Goal: Task Accomplishment & Management: Manage account settings

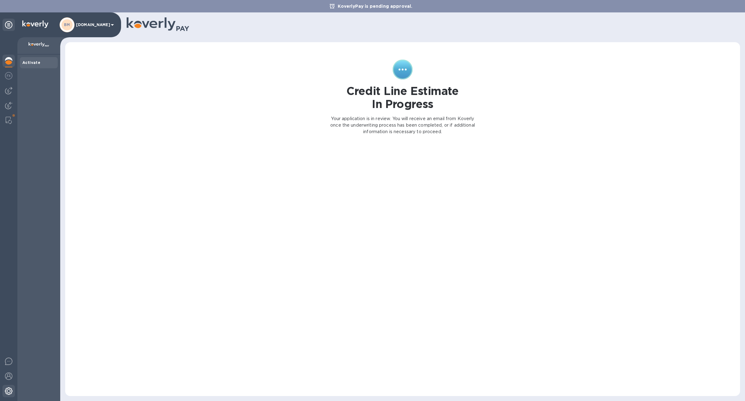
click at [10, 388] on img at bounding box center [8, 390] width 7 height 7
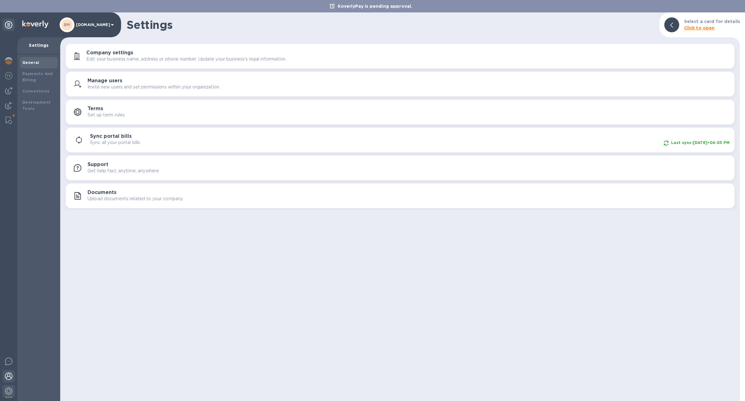
click at [7, 380] on div at bounding box center [8, 377] width 12 height 14
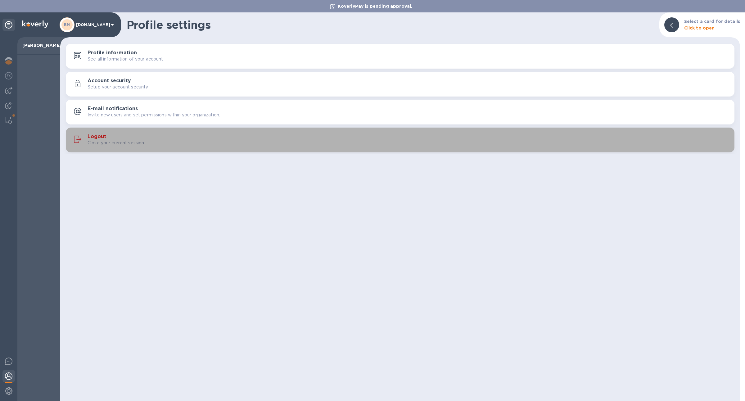
click at [140, 142] on p "Close your current session." at bounding box center [117, 143] width 58 height 7
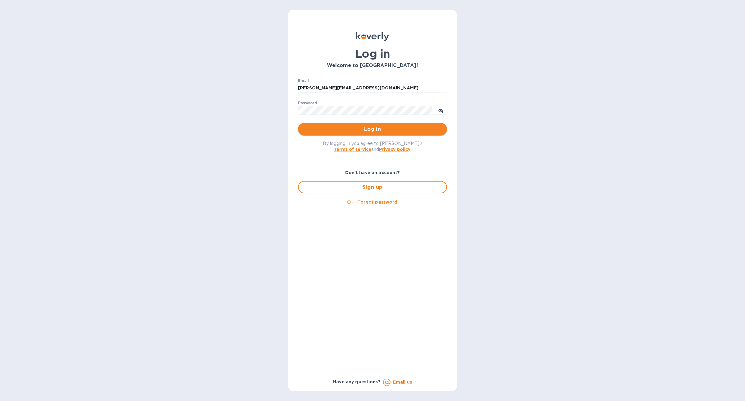
click at [328, 130] on span "Log in" at bounding box center [372, 128] width 139 height 7
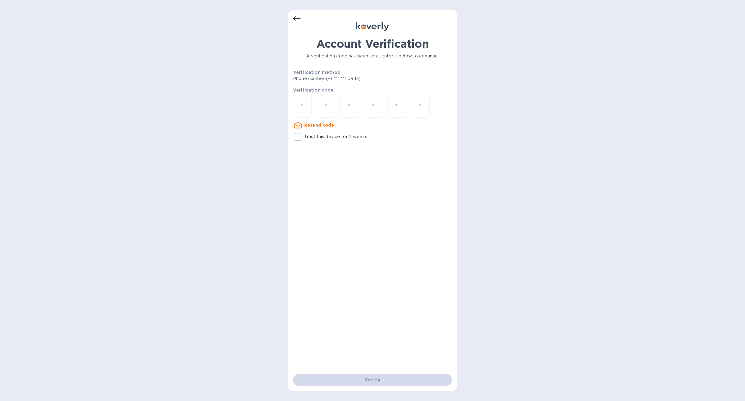
click at [303, 107] on input "number" at bounding box center [302, 106] width 8 height 11
type input "3"
type input "0"
type input "8"
type input "0"
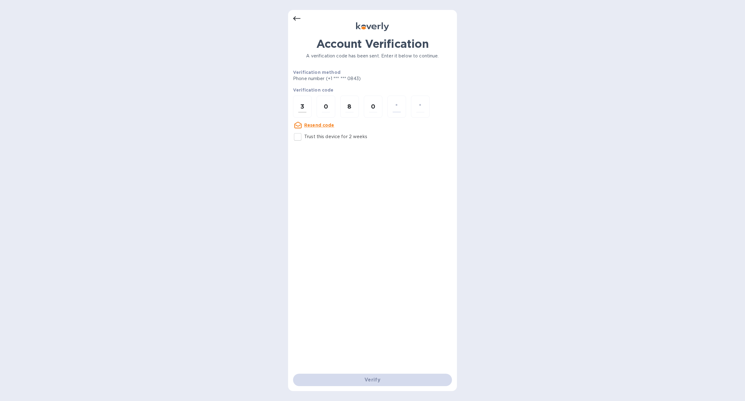
type input "6"
type input "9"
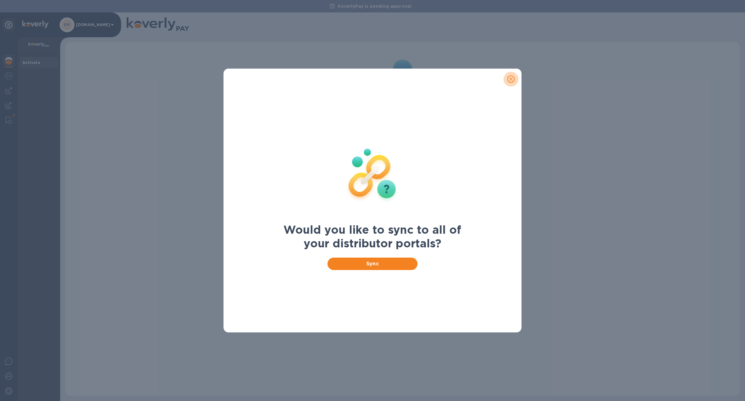
click at [517, 80] on button "close" at bounding box center [511, 79] width 15 height 15
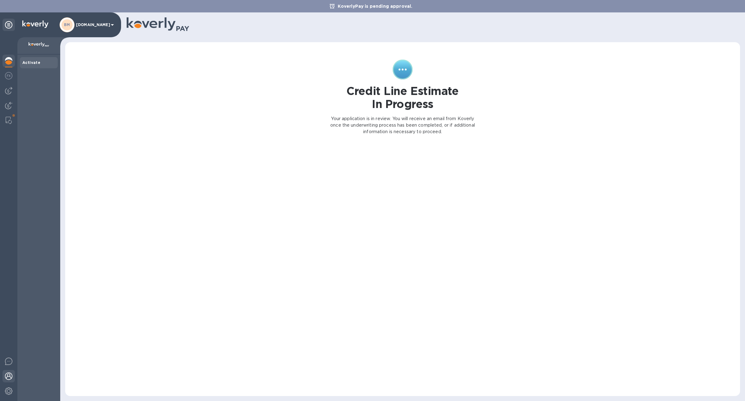
click at [12, 373] on img at bounding box center [8, 376] width 7 height 7
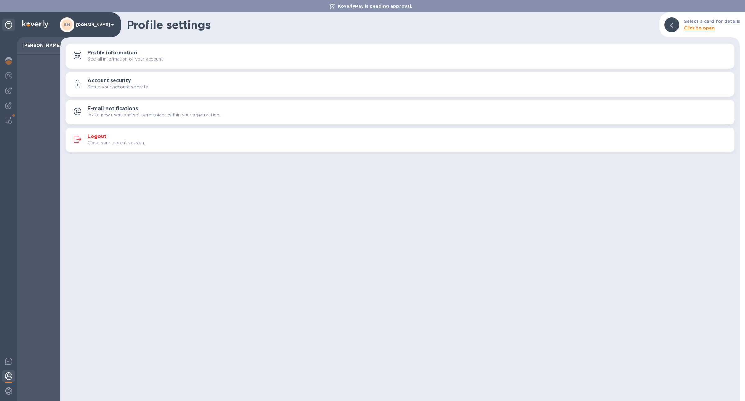
click at [268, 147] on div "Logout Close your current session." at bounding box center [400, 140] width 661 height 15
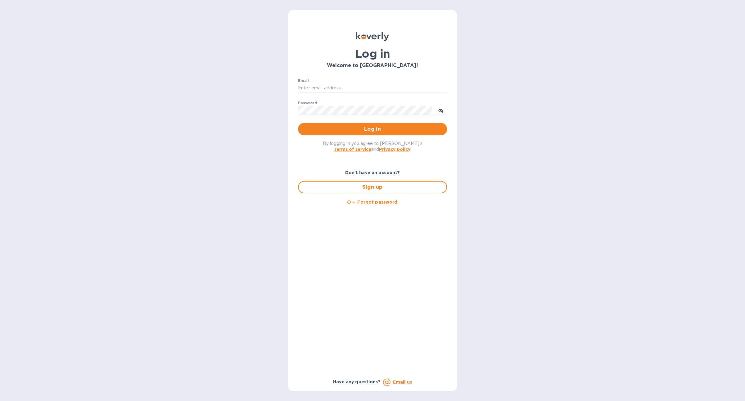
type input "mike@koverly.com"
click at [341, 128] on span "Log in" at bounding box center [372, 128] width 139 height 7
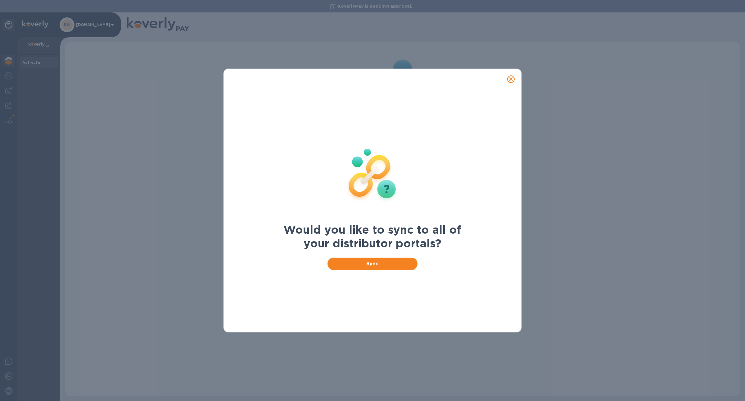
click at [513, 78] on icon "close" at bounding box center [511, 79] width 4 height 4
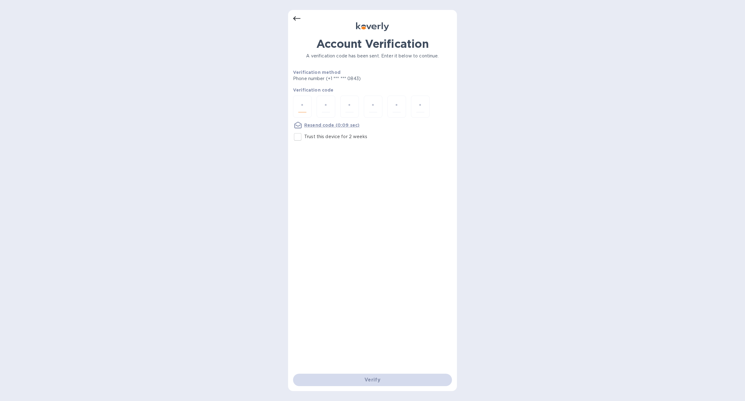
click at [302, 104] on input "number" at bounding box center [302, 106] width 8 height 11
type input "4"
type input "9"
type input "7"
type input "3"
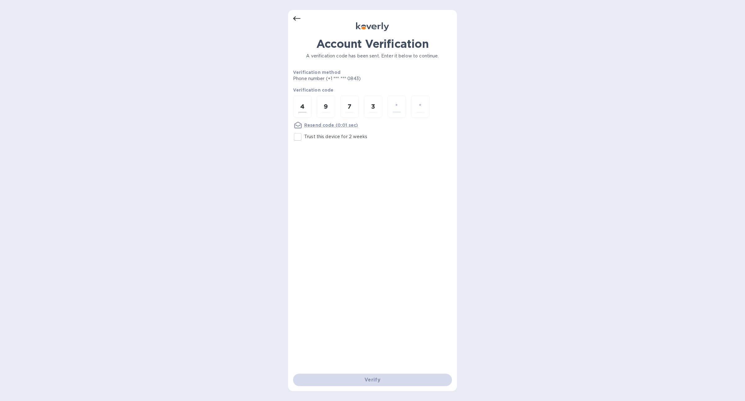
type input "5"
type input "2"
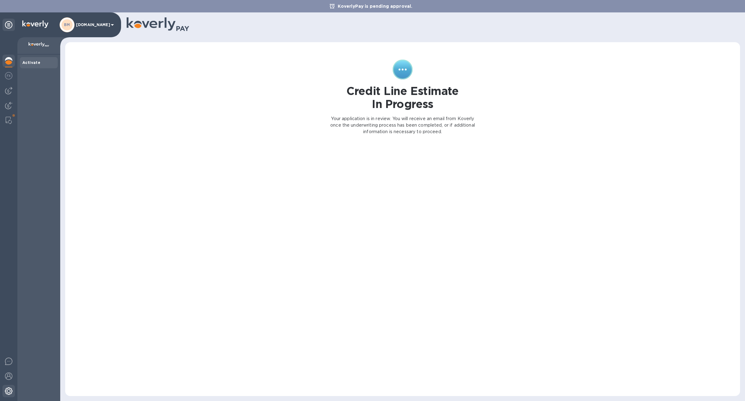
click at [9, 391] on img at bounding box center [8, 390] width 7 height 7
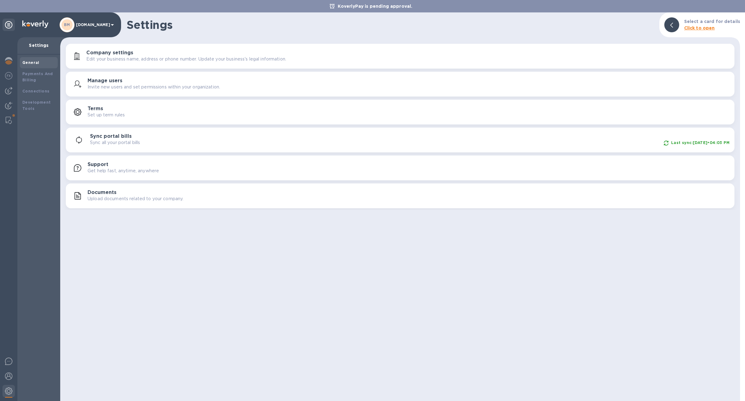
click at [84, 229] on div "Settings Select a card for details Click to open Company settings Edit your bus…" at bounding box center [400, 206] width 680 height 389
click at [7, 374] on img at bounding box center [8, 376] width 7 height 7
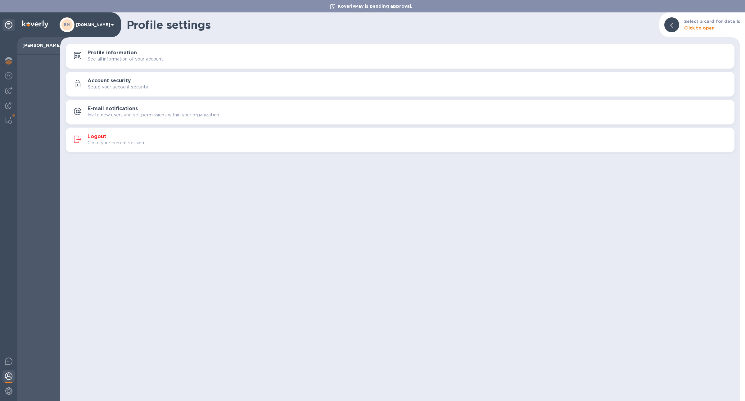
click at [129, 145] on p "Close your current session." at bounding box center [117, 143] width 58 height 7
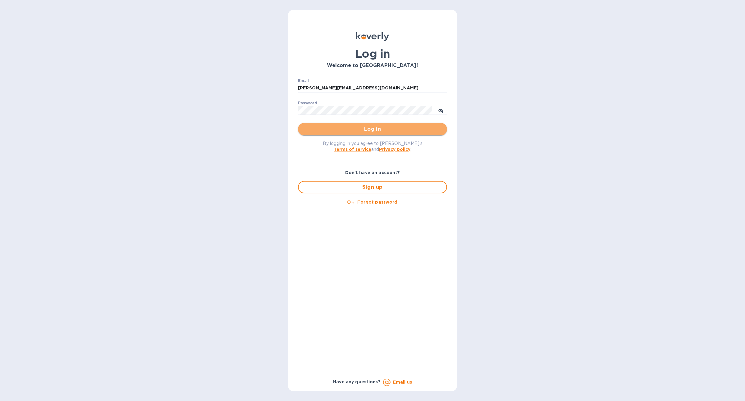
click at [401, 130] on span "Log in" at bounding box center [372, 128] width 139 height 7
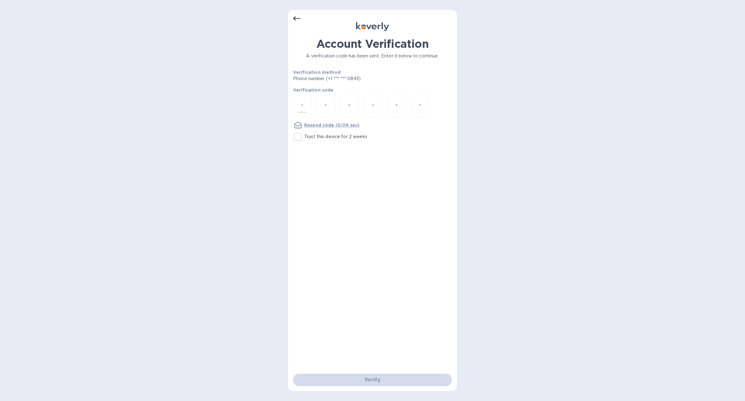
click at [305, 108] on input "number" at bounding box center [302, 106] width 8 height 11
type input "1"
type input "4"
type input "2"
type input "0"
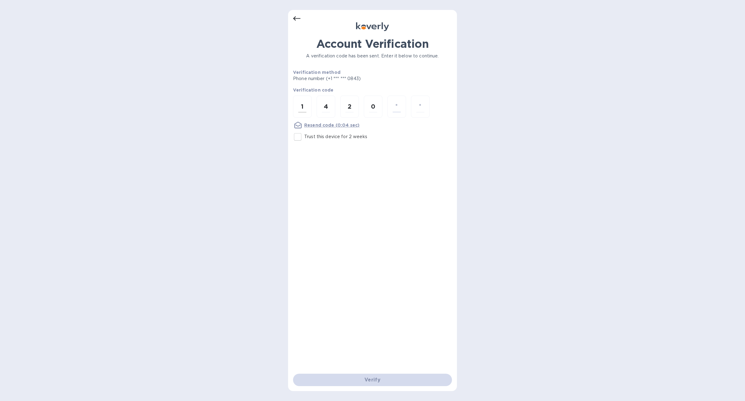
type input "0"
type input "7"
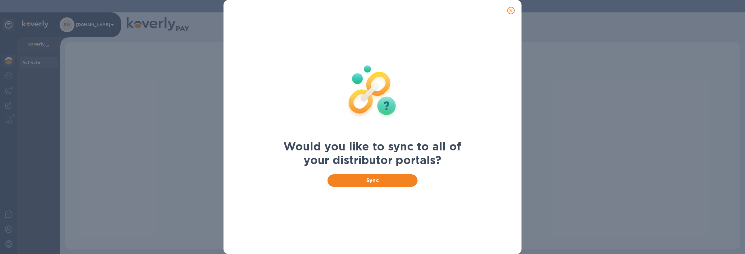
click at [509, 10] on icon "close" at bounding box center [511, 10] width 6 height 6
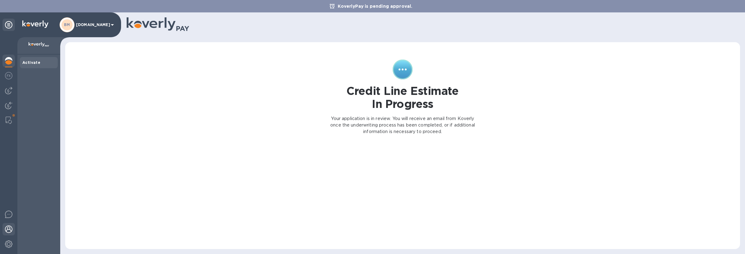
click at [9, 229] on img at bounding box center [8, 229] width 7 height 7
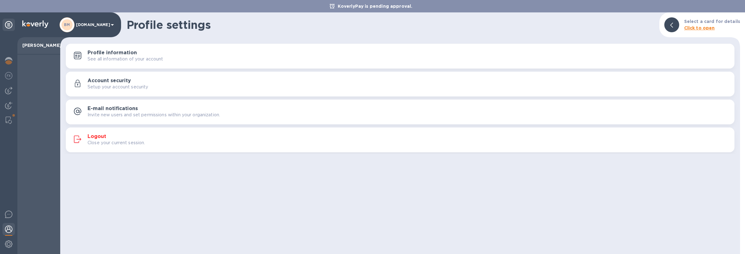
click at [144, 147] on button "Logout Close your current session." at bounding box center [400, 140] width 669 height 25
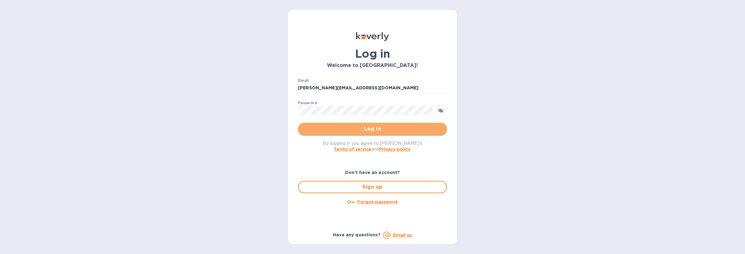
click at [376, 130] on span "Log in" at bounding box center [372, 128] width 139 height 7
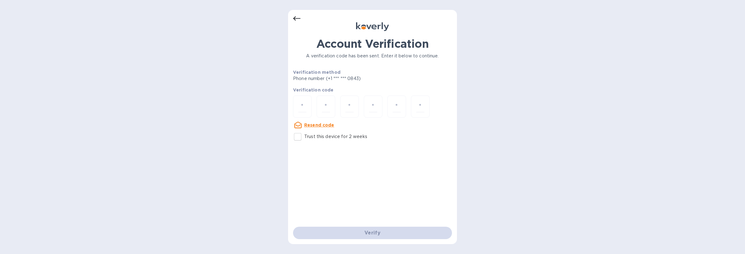
click at [300, 136] on input "Trust this device for 2 weeks" at bounding box center [297, 136] width 13 height 13
checkbox input "true"
click at [299, 102] on input "number" at bounding box center [302, 106] width 8 height 11
type input "2"
type input "3"
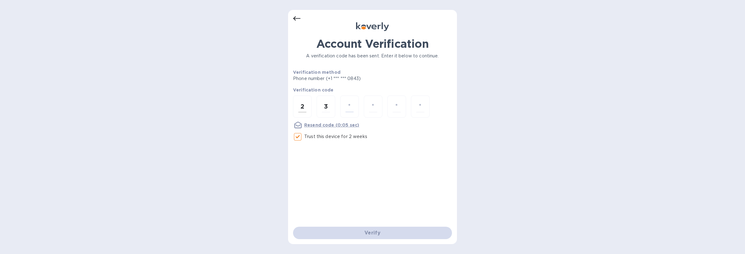
type input "6"
type input "1"
type input "0"
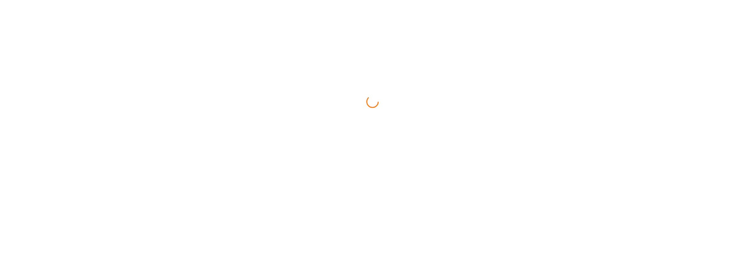
click at [339, 0] on html at bounding box center [372, 0] width 745 height 0
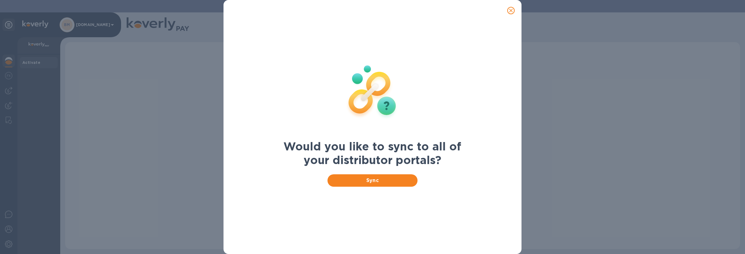
click at [511, 13] on icon "close" at bounding box center [511, 10] width 6 height 6
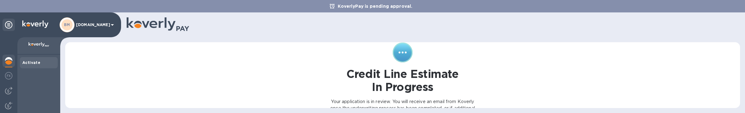
click at [477, 113] on html "KoverlyPay is pending approval. BM [DOMAIN_NAME] Activate Credit Line Estimate …" at bounding box center [372, 56] width 745 height 113
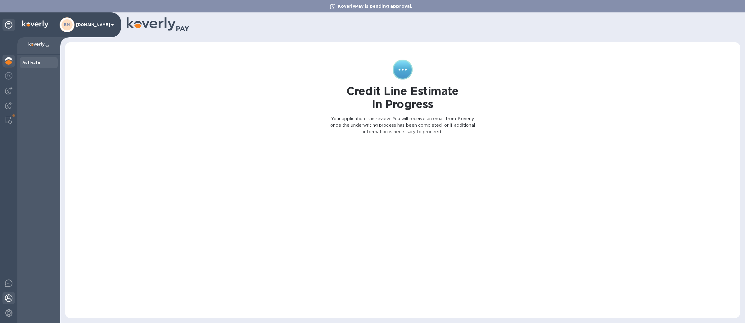
click at [10, 297] on img at bounding box center [8, 297] width 7 height 7
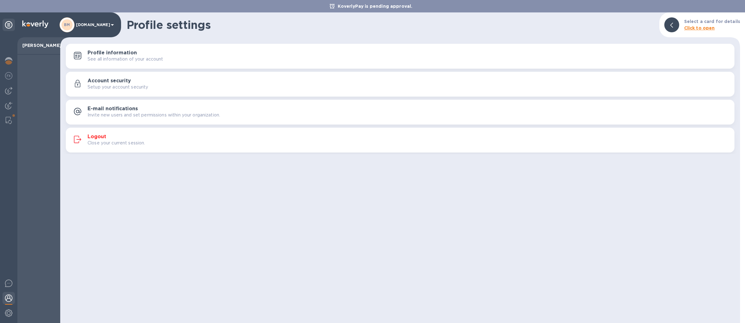
click at [186, 130] on button "Logout Close your current session." at bounding box center [400, 140] width 669 height 25
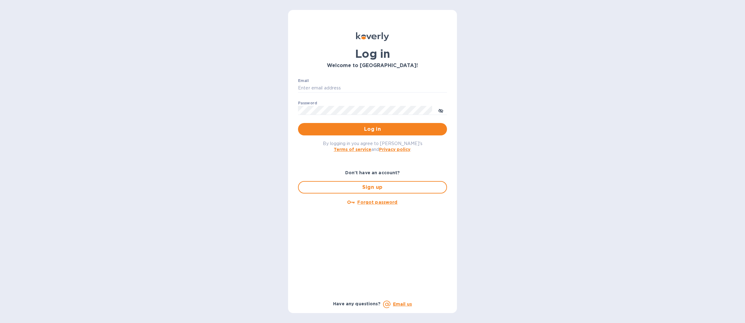
type input "[PERSON_NAME][EMAIL_ADDRESS][DOMAIN_NAME]"
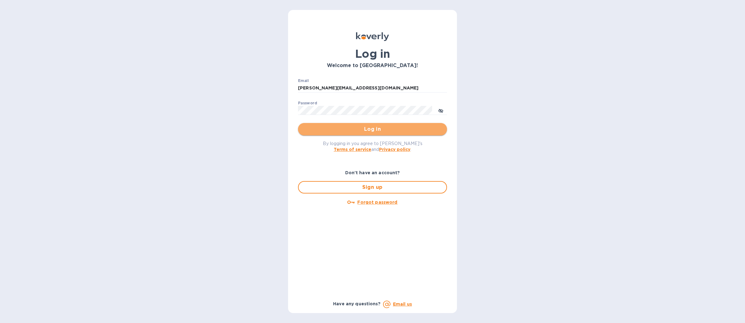
click at [369, 126] on span "Log in" at bounding box center [372, 128] width 139 height 7
